Goal: Find specific fact: Find contact information

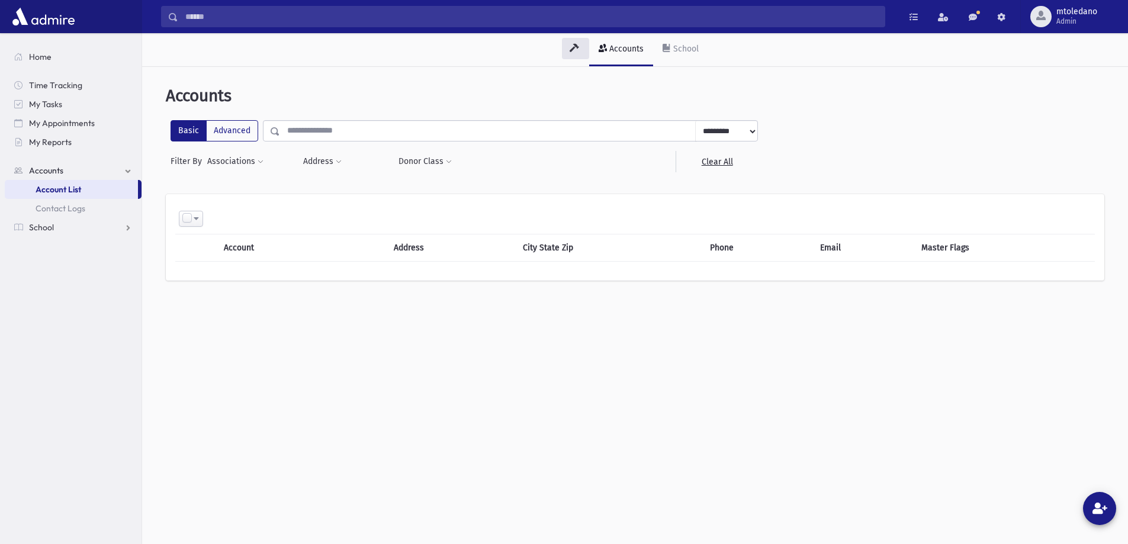
click at [295, 126] on input "text" at bounding box center [488, 130] width 416 height 21
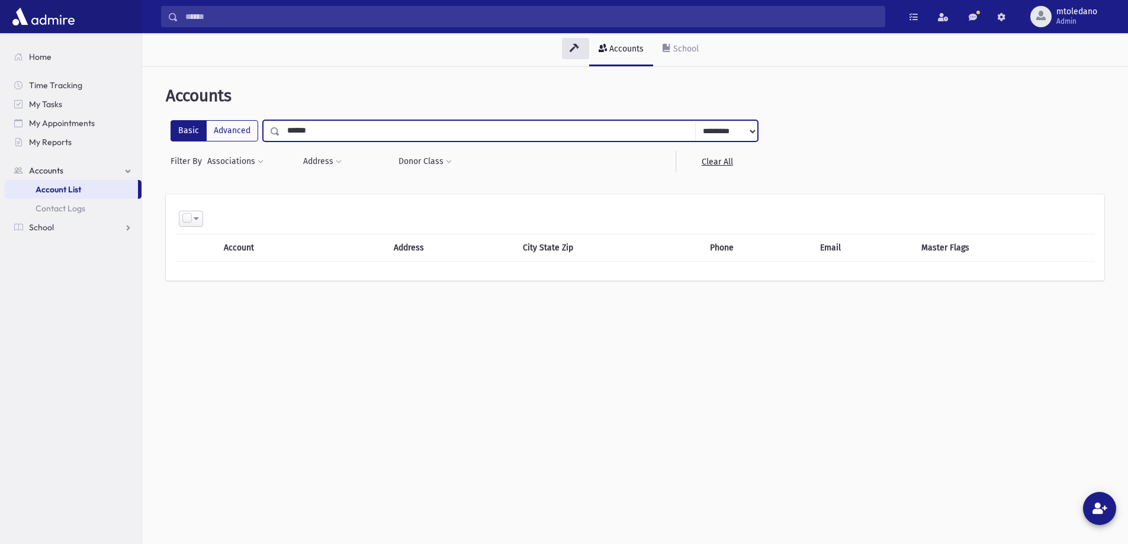
type input "******"
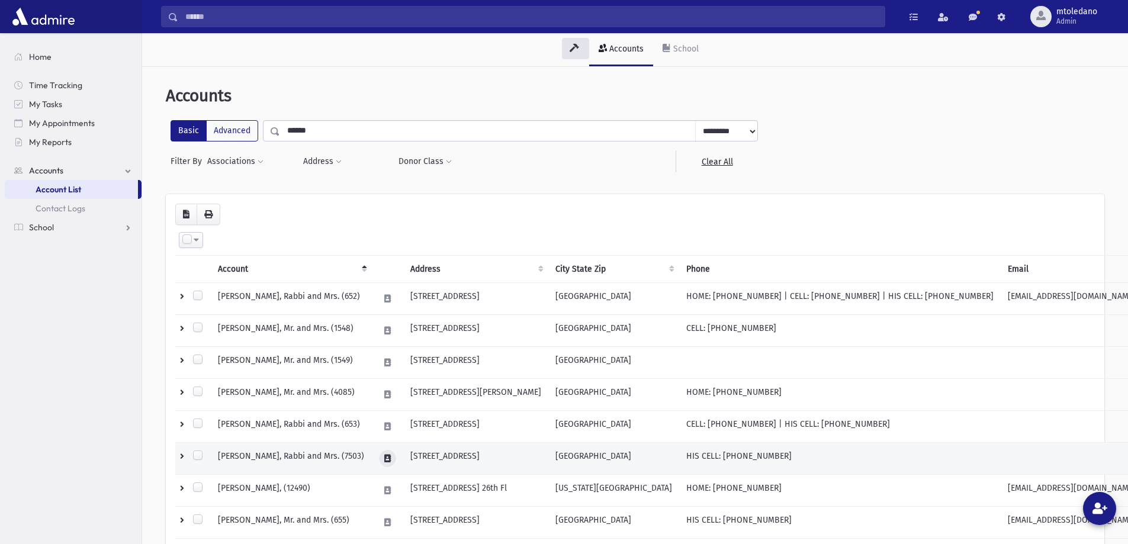
click at [396, 457] on button at bounding box center [387, 458] width 17 height 17
click at [454, 457] on button "button" at bounding box center [447, 458] width 20 height 17
